Goal: Find specific page/section: Find specific page/section

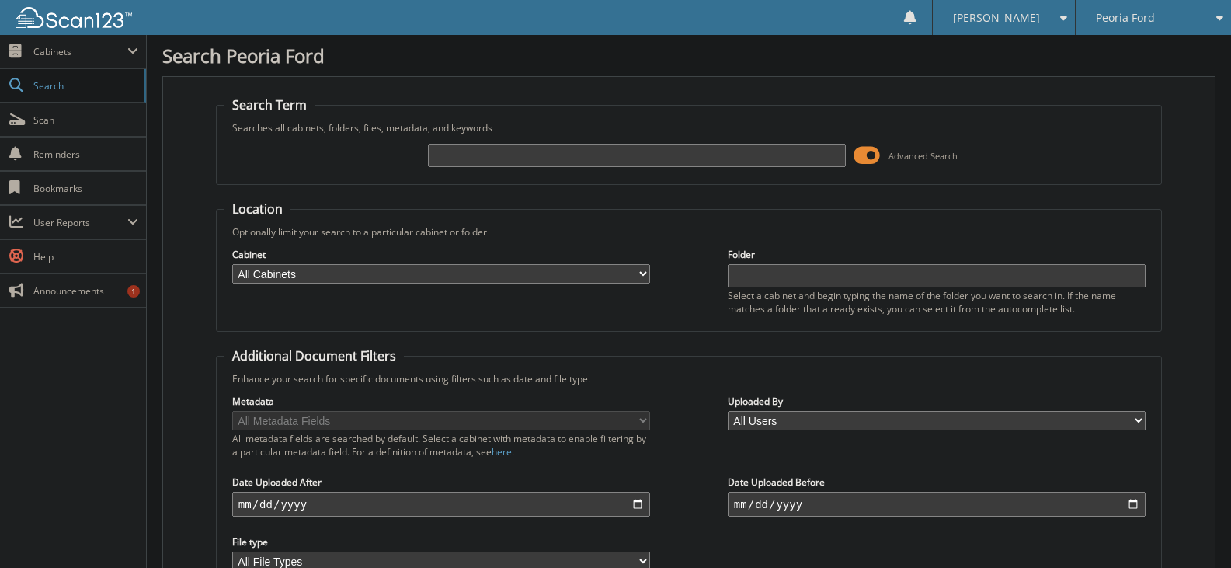
click at [442, 156] on input "text" at bounding box center [637, 155] width 418 height 23
type input "p90951b"
click at [51, 61] on span "Cabinets" at bounding box center [73, 51] width 146 height 33
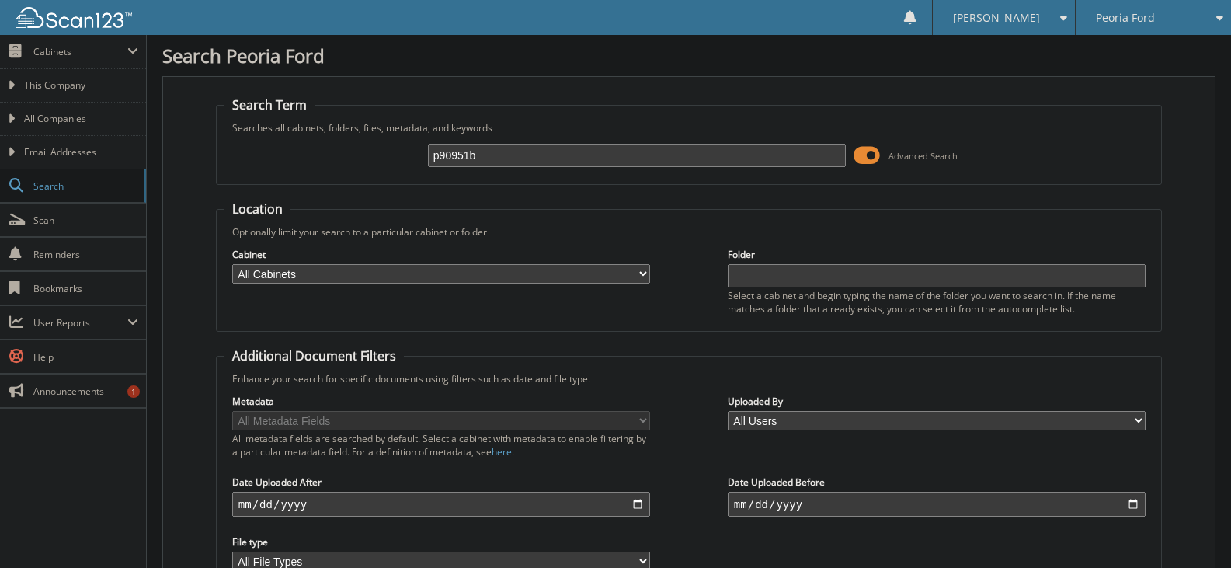
click at [1162, 160] on div "Search Term Searches all cabinets, folders, files, metadata, and keywords p9095…" at bounding box center [688, 366] width 1053 height 580
click at [50, 120] on span "All Companies" at bounding box center [81, 119] width 114 height 14
